Goal: Information Seeking & Learning: Compare options

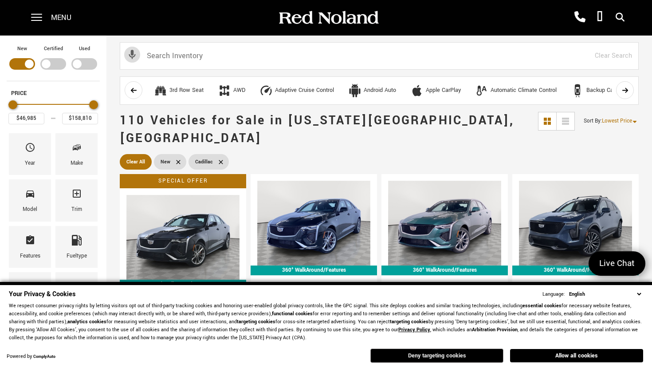
click at [427, 357] on button "Deny targeting cookies" at bounding box center [436, 355] width 133 height 14
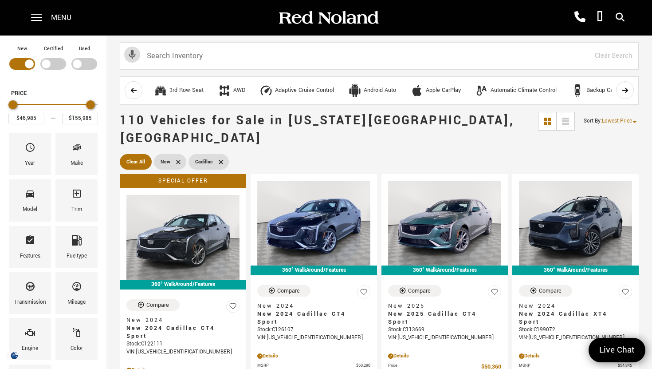
type input "$156,485"
drag, startPoint x: 96, startPoint y: 104, endPoint x: 95, endPoint y: 110, distance: 5.6
click at [95, 110] on div "Price" at bounding box center [53, 105] width 90 height 16
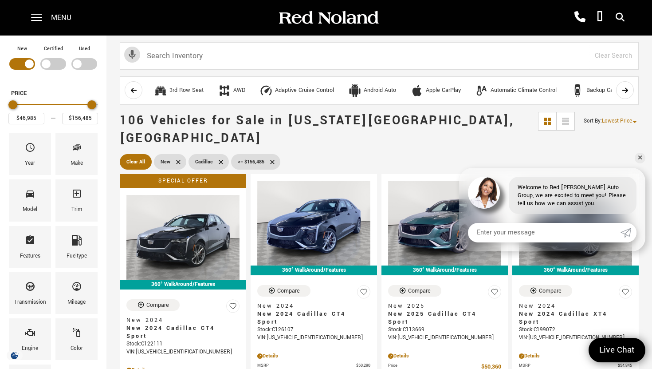
click at [28, 60] on div "Filter by Vehicle Type" at bounding box center [22, 64] width 26 height 12
type input "$19,189"
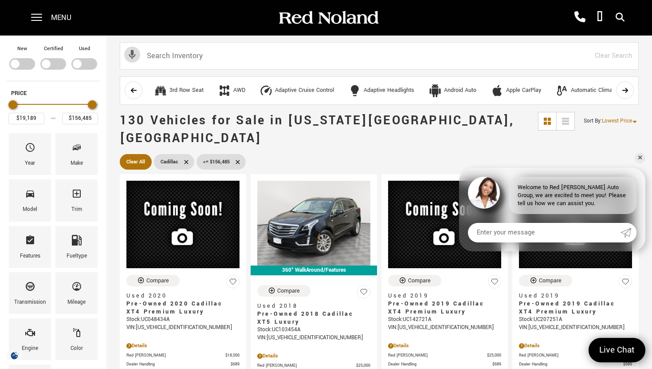
click at [84, 65] on div "Filter by Vehicle Type" at bounding box center [84, 64] width 26 height 12
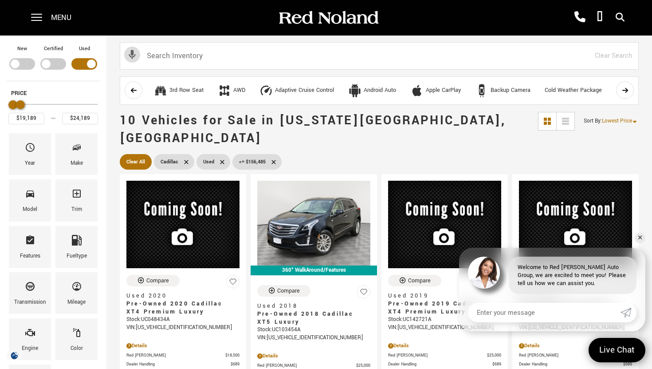
type input "$23,689"
drag, startPoint x: 91, startPoint y: 107, endPoint x: 17, endPoint y: 111, distance: 73.8
click at [17, 111] on div "Price" at bounding box center [53, 105] width 90 height 16
